Goal: Information Seeking & Learning: Learn about a topic

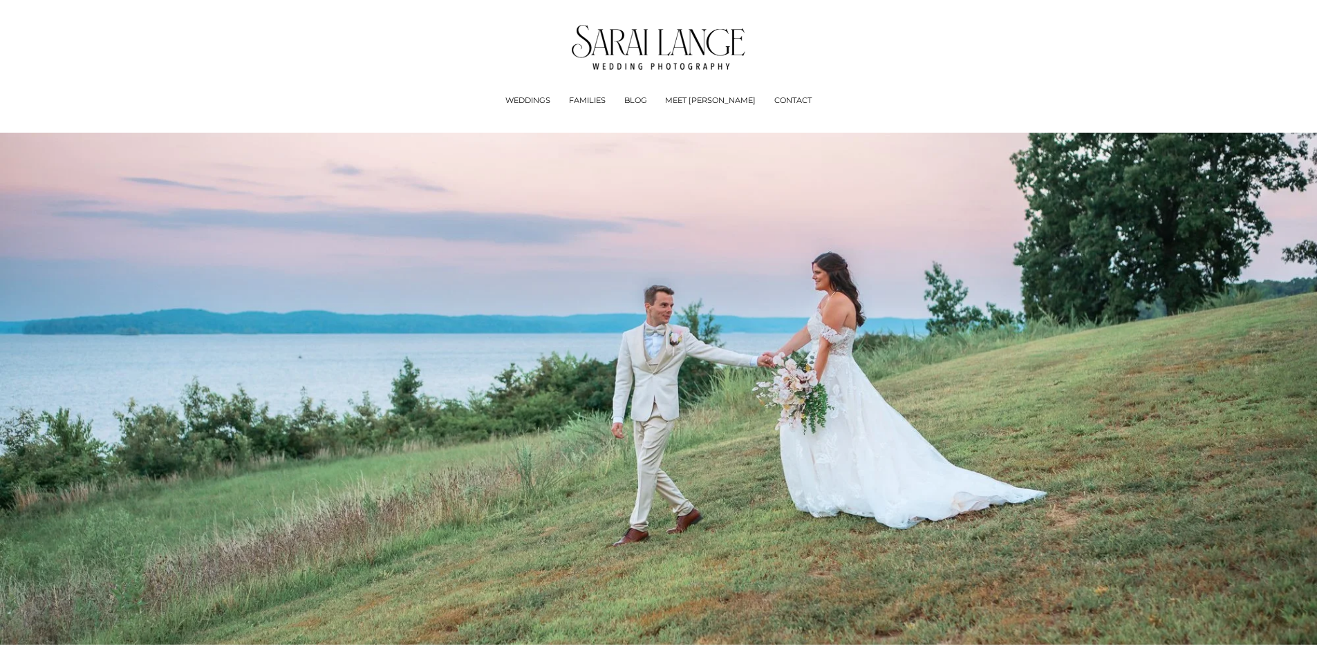
click at [550, 107] on span "WEDDINGS" at bounding box center [527, 101] width 45 height 12
click at [0, 0] on div "Experience + Pricing" at bounding box center [0, 0] width 0 height 0
click at [0, 0] on span "Experience + Pricing" at bounding box center [0, 0] width 0 height 0
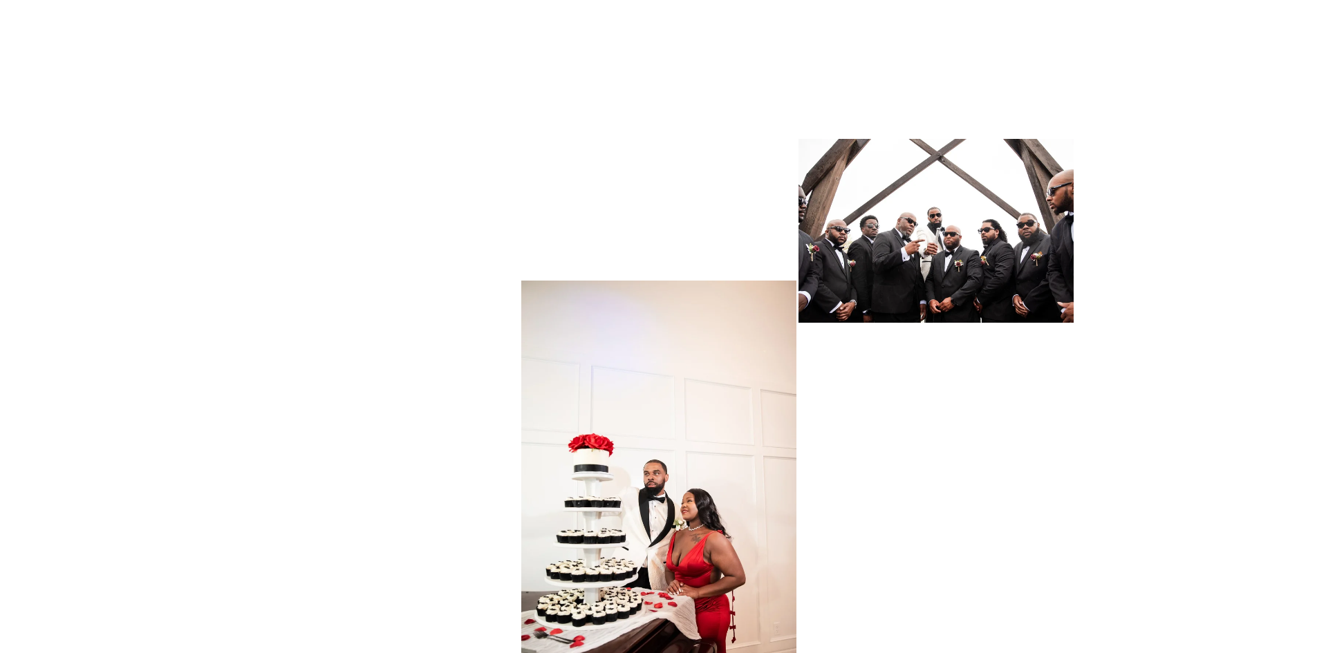
scroll to position [6983, 0]
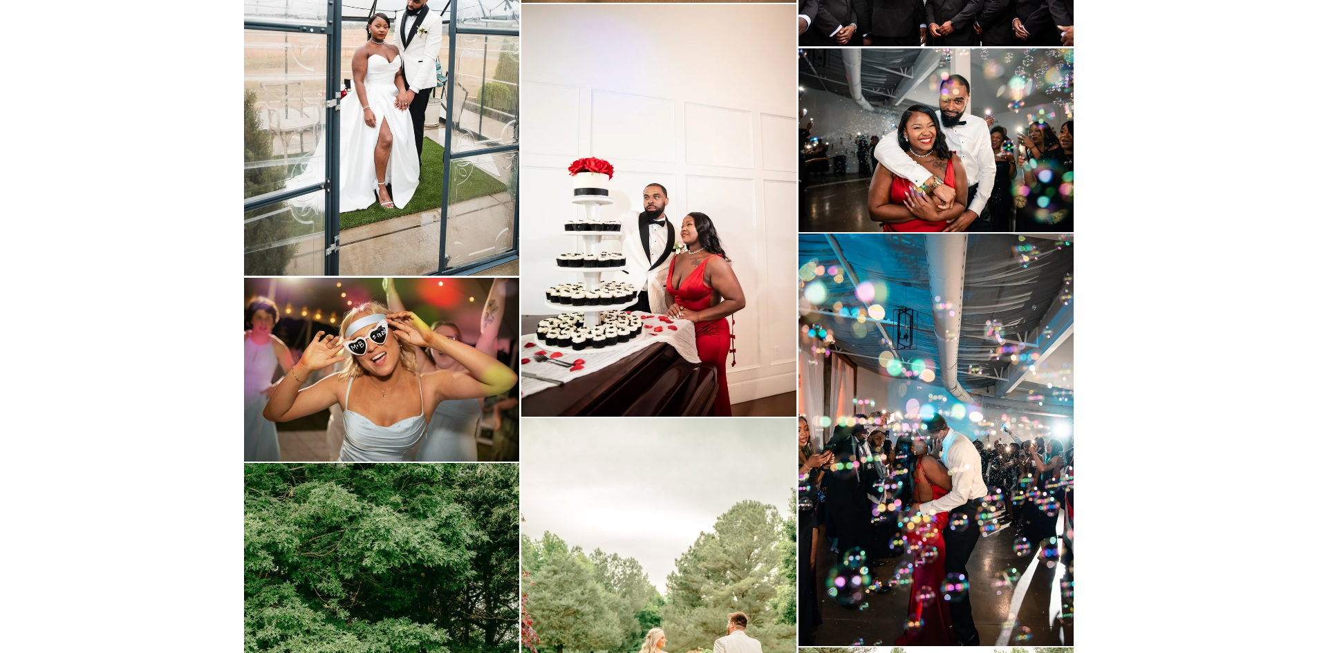
click at [621, 239] on img at bounding box center [658, 210] width 275 height 412
click at [766, 252] on img at bounding box center [658, 210] width 275 height 412
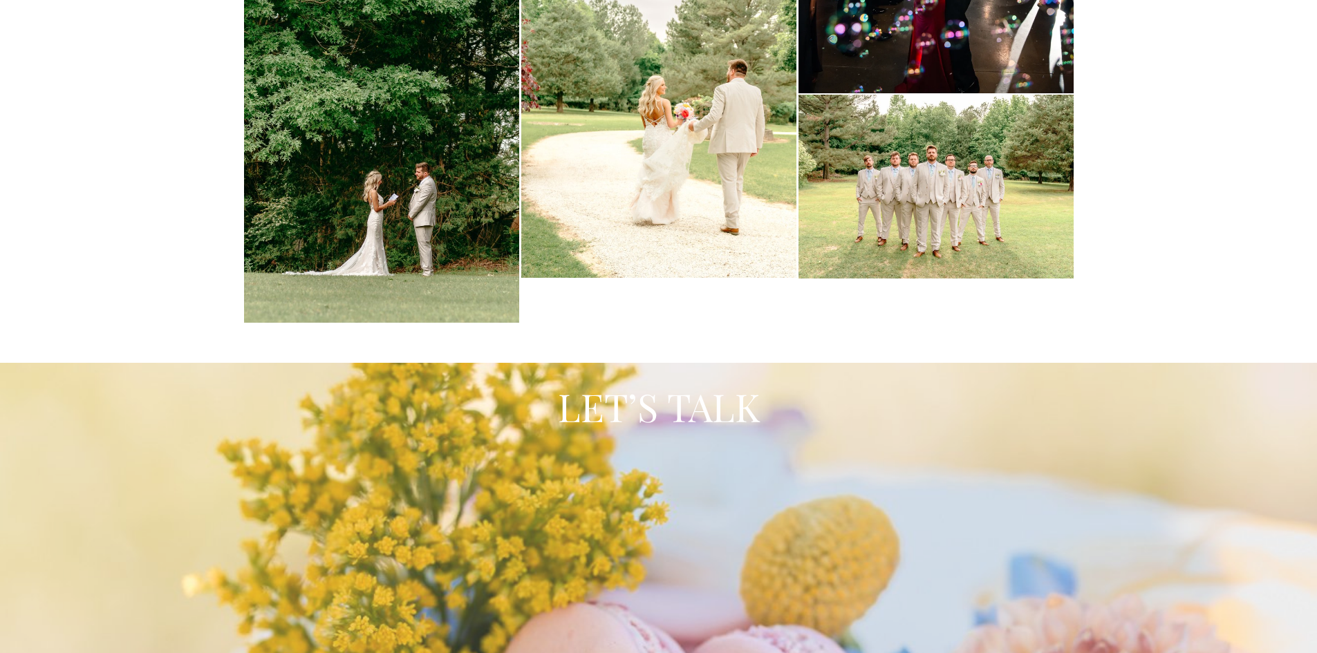
scroll to position [7328, 0]
